Goal: Obtain resource: Obtain resource

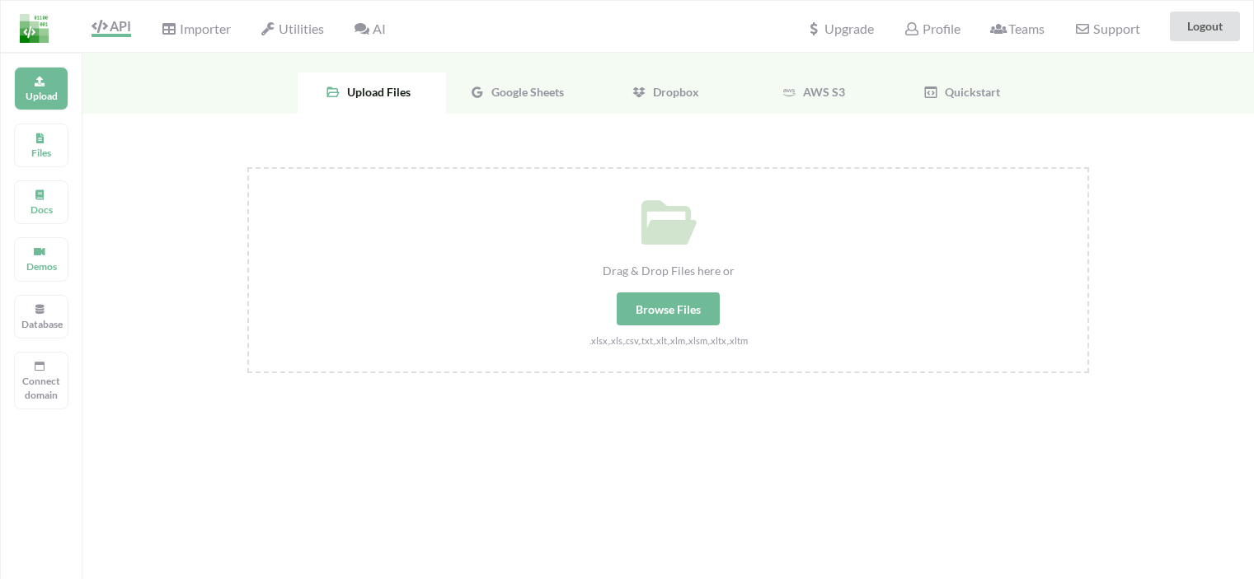
scroll to position [53, 0]
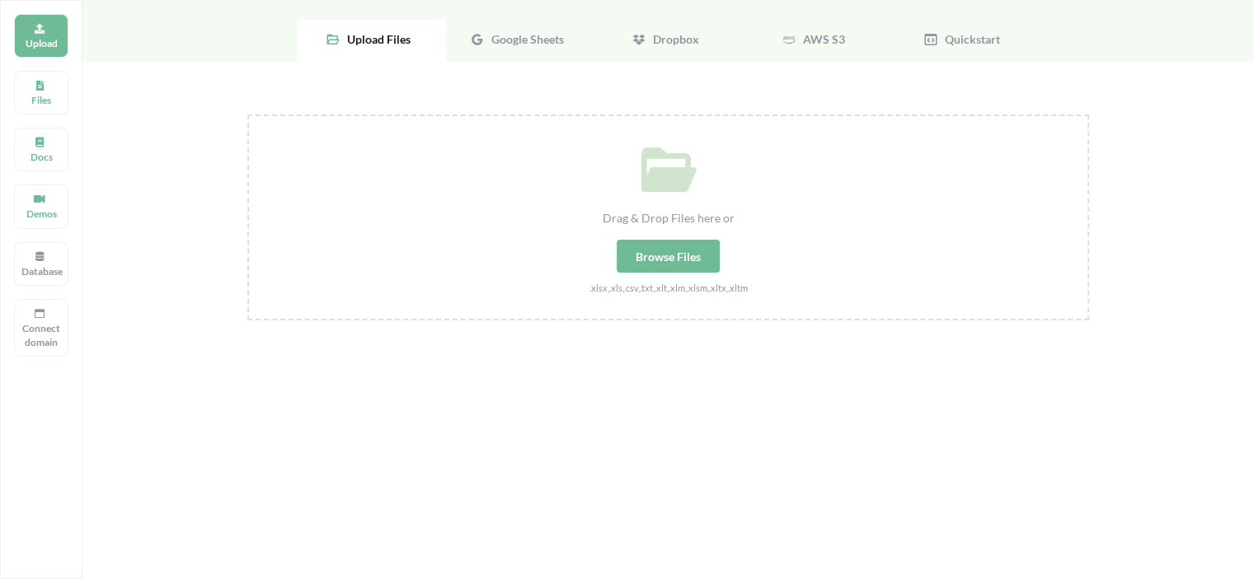
click at [1184, 129] on div "Drag & Drop Files here or Browse Files .xlsx,.xls,.csv,.txt,.xlt,.xlm,.xlsm,.xl…" at bounding box center [667, 388] width 1171 height 655
click at [670, 253] on div "Browse Files" at bounding box center [668, 256] width 103 height 33
click at [247, 115] on input "Drag & Drop Files here or Browse Files .xlsx,.xls,.csv,.txt,.xlt,.xlm,.xlsm,.xl…" at bounding box center [247, 115] width 0 height 0
type input "C:\fakepath\Tset.xlsx"
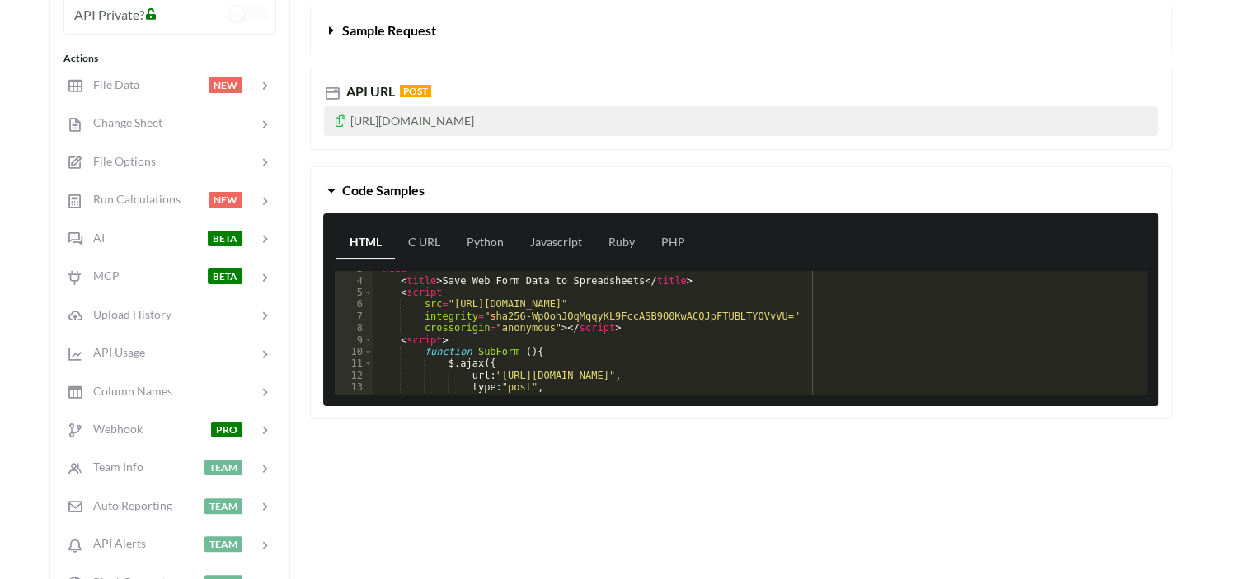
scroll to position [32, 0]
click at [669, 242] on link "PHP" at bounding box center [673, 243] width 50 height 33
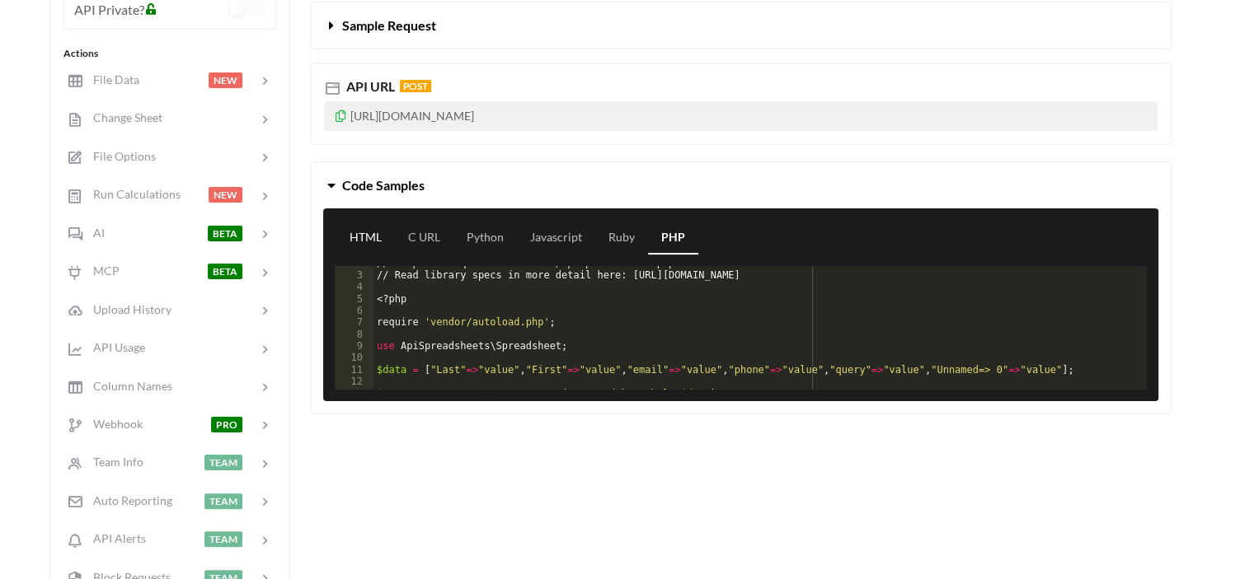
scroll to position [20, 0]
click at [373, 237] on link "HTML" at bounding box center [365, 238] width 59 height 33
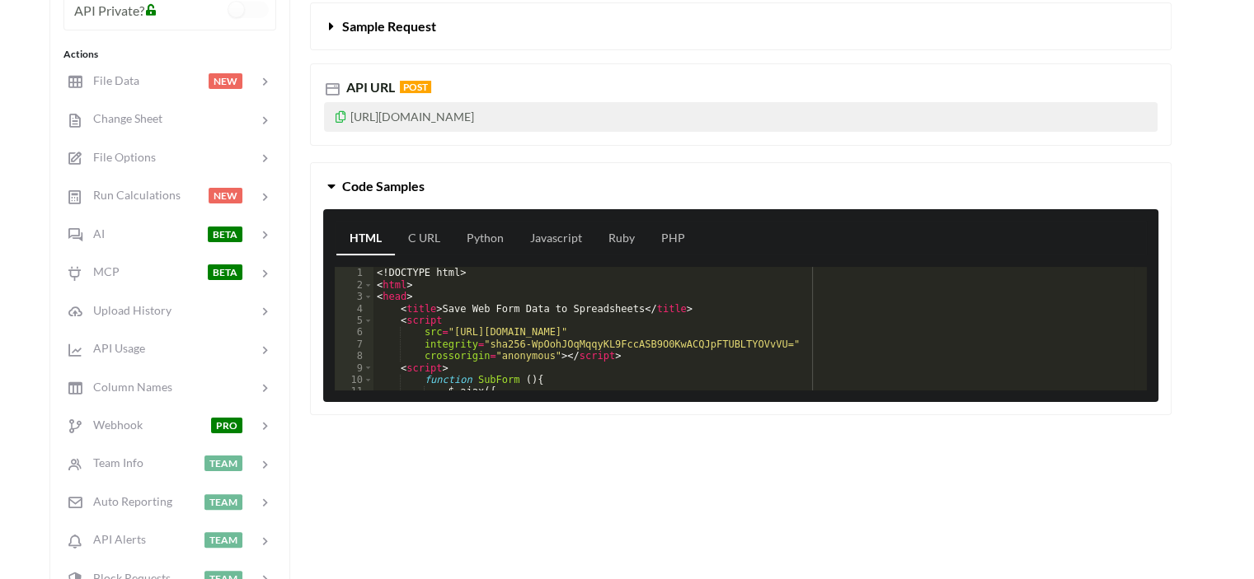
scroll to position [284, 0]
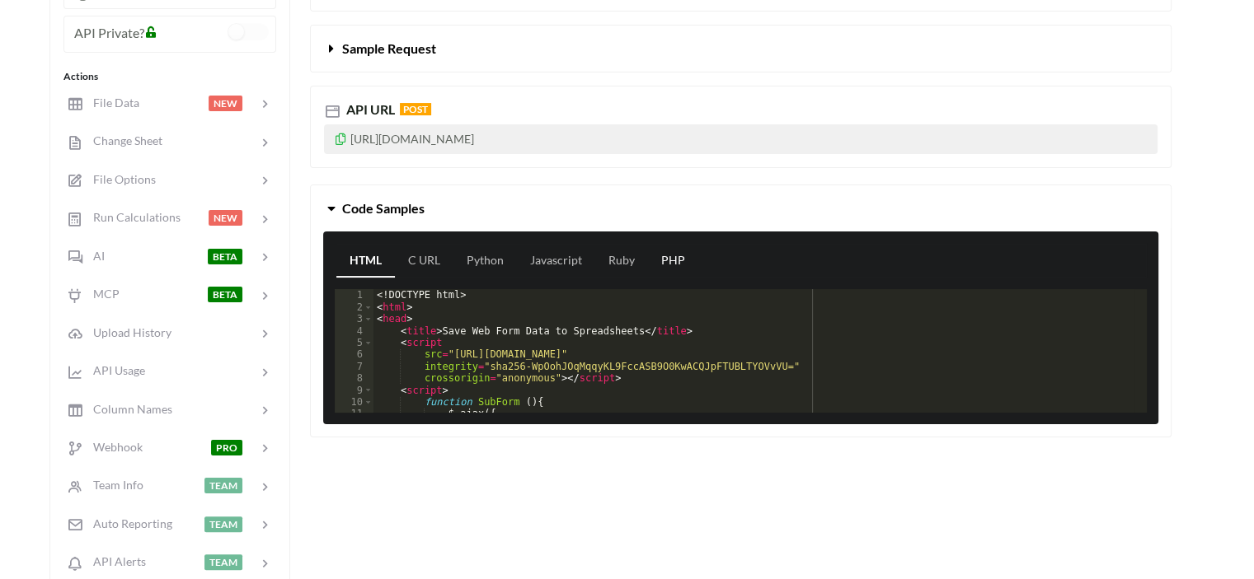
click at [676, 256] on link "PHP" at bounding box center [673, 261] width 50 height 33
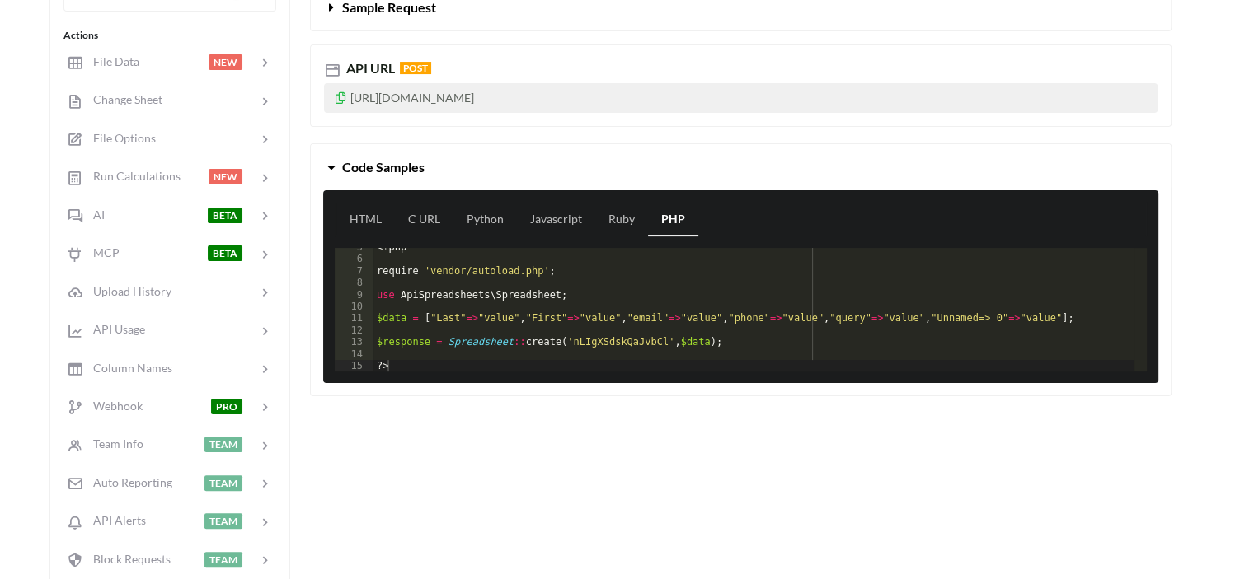
scroll to position [331, 0]
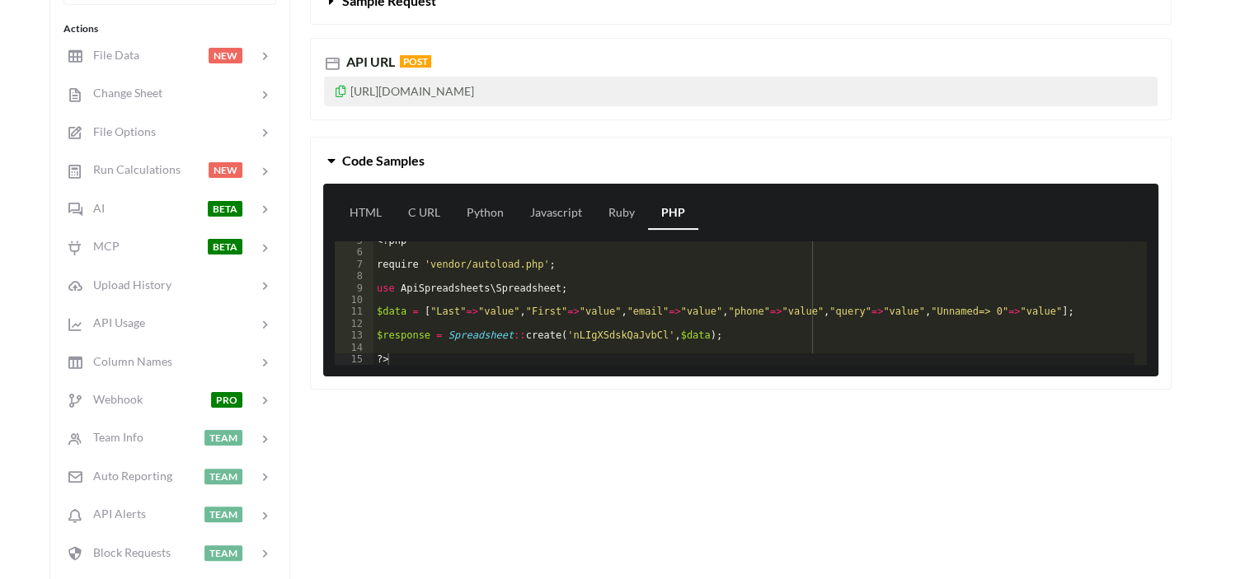
click at [451, 365] on div "HTML C URL Python Javascript Ruby PHP 5 6 7 8 9 10 11 12 13 14 15 <?php require…" at bounding box center [740, 280] width 835 height 193
click at [465, 351] on div "<?php require 'vendor/autoload.php' ; use ApiSpreadsheets \ Spreadsheet ; $data…" at bounding box center [753, 309] width 761 height 148
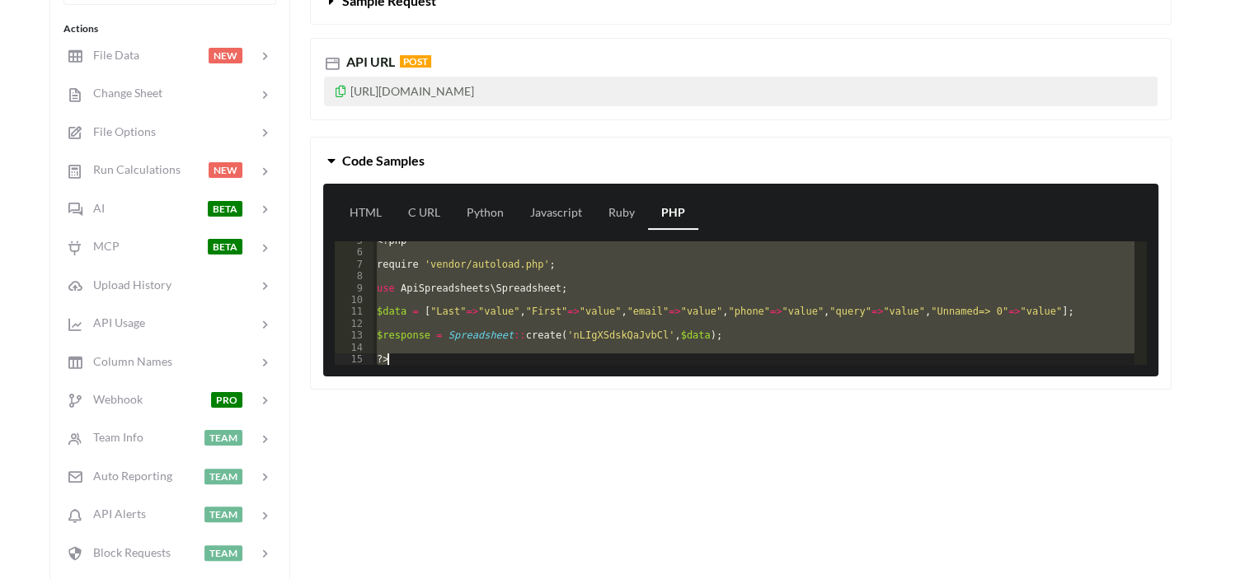
click at [556, 295] on div "<?php require 'vendor/autoload.php' ; use ApiSpreadsheets \ Spreadsheet ; $data…" at bounding box center [753, 304] width 761 height 124
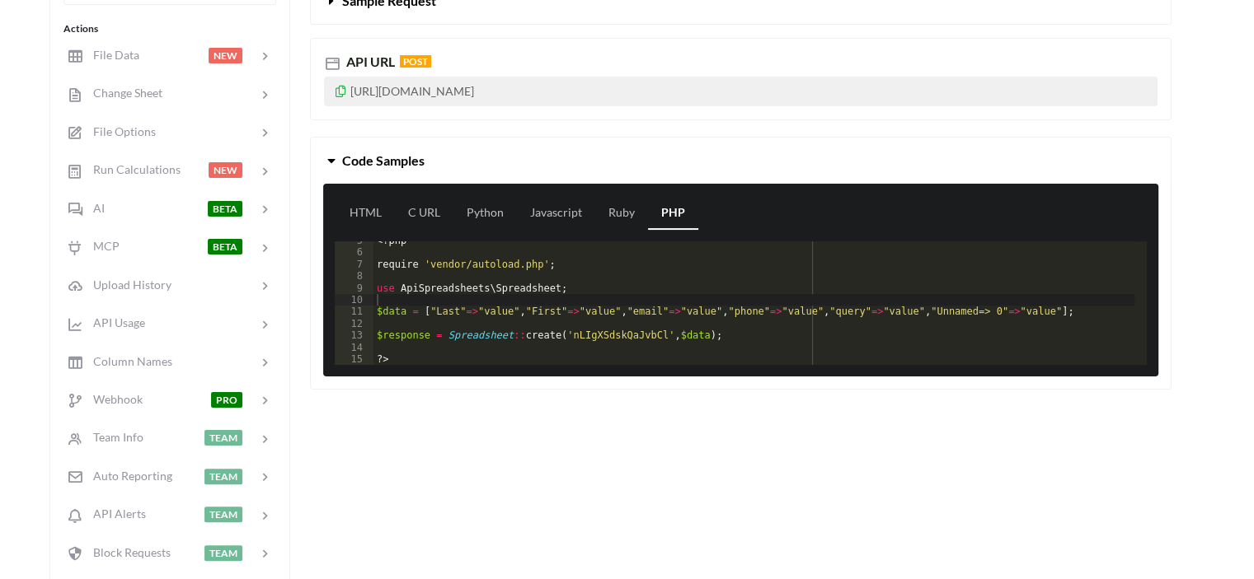
click at [1213, 87] on div "Icon Link Tset.xlsx Sheet1 Go To Files page Download hidden Download File Reupl…" at bounding box center [627, 181] width 1254 height 921
